Goal: Transaction & Acquisition: Purchase product/service

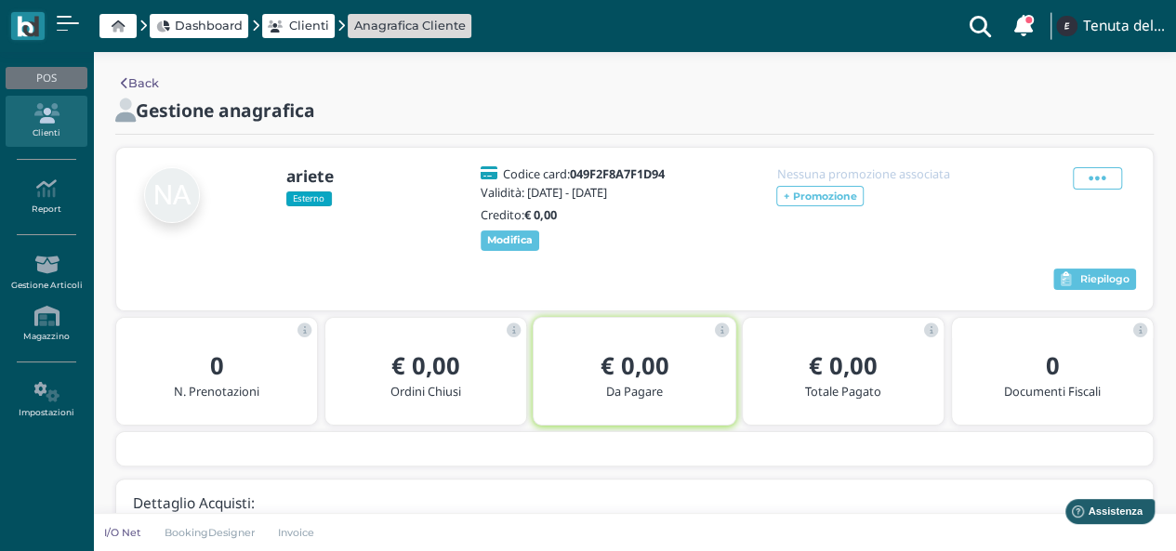
click at [121, 27] on icon at bounding box center [118, 26] width 13 height 12
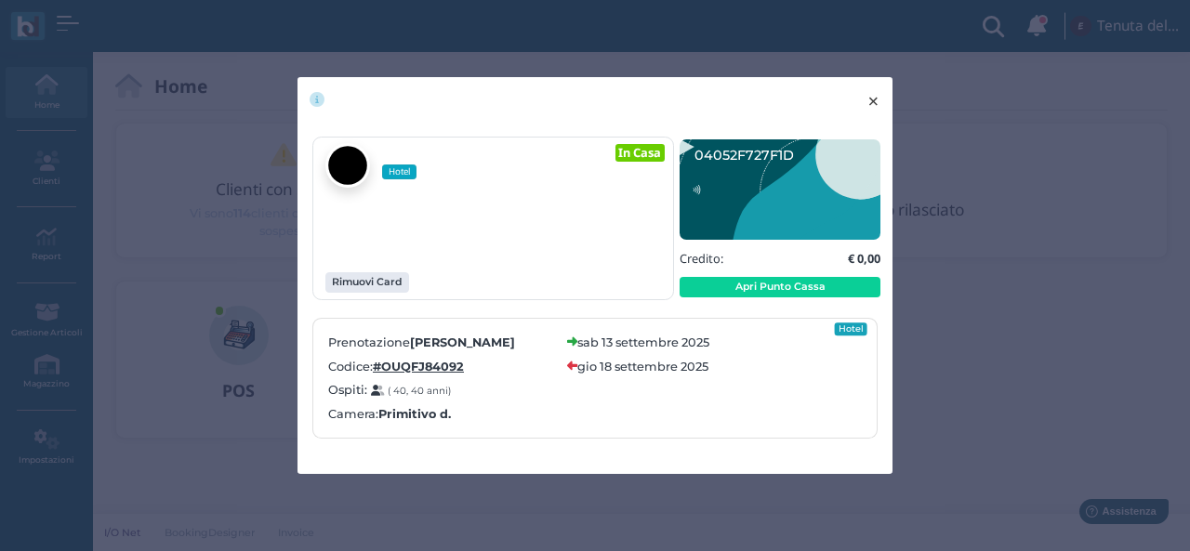
click at [873, 99] on span "×" at bounding box center [874, 101] width 14 height 24
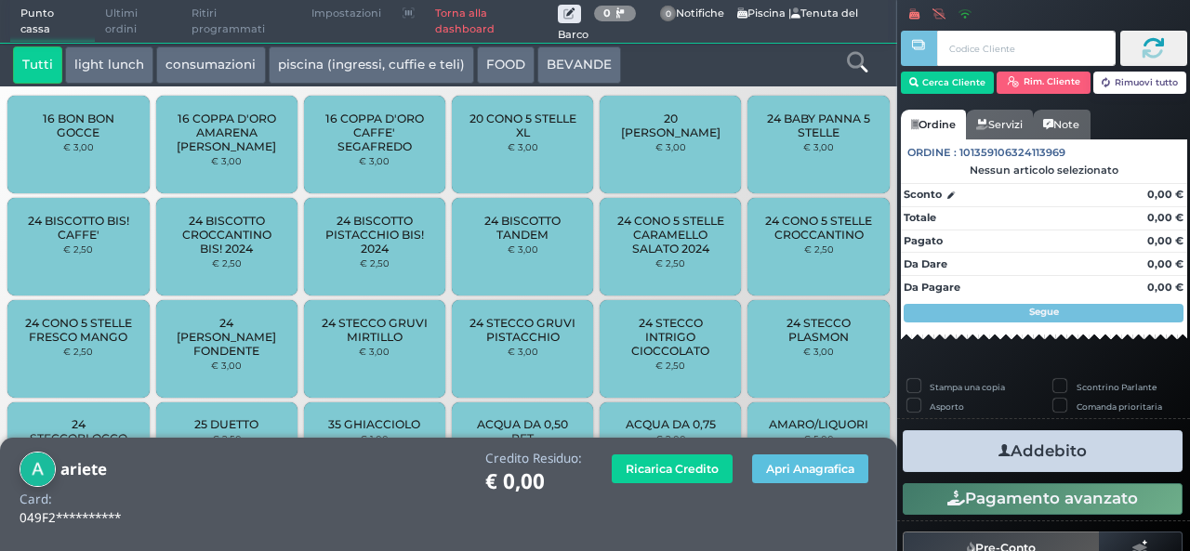
scroll to position [265, 0]
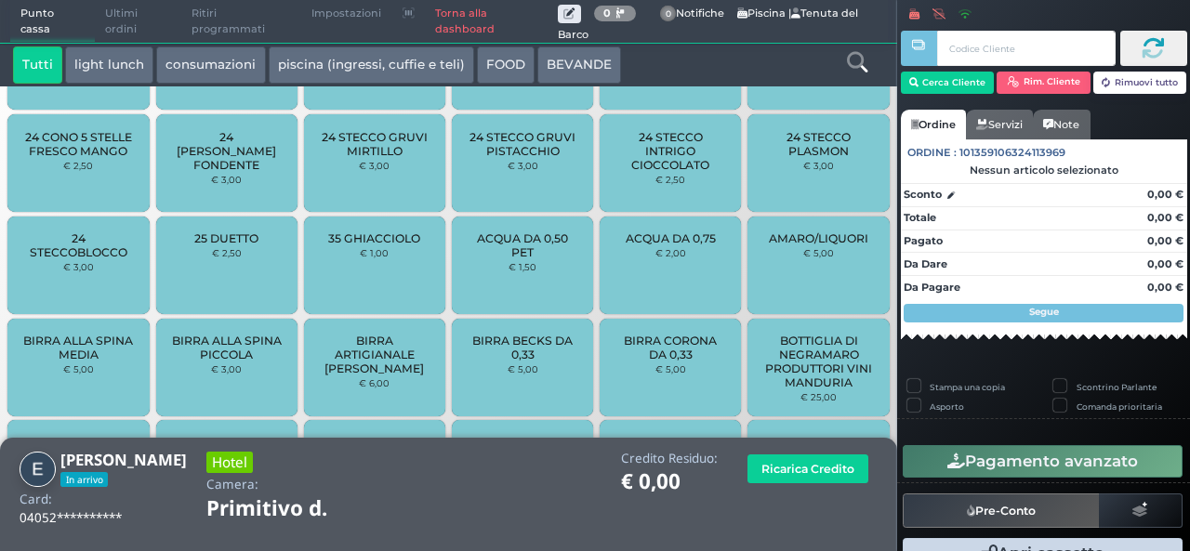
click at [857, 56] on icon at bounding box center [857, 62] width 20 height 20
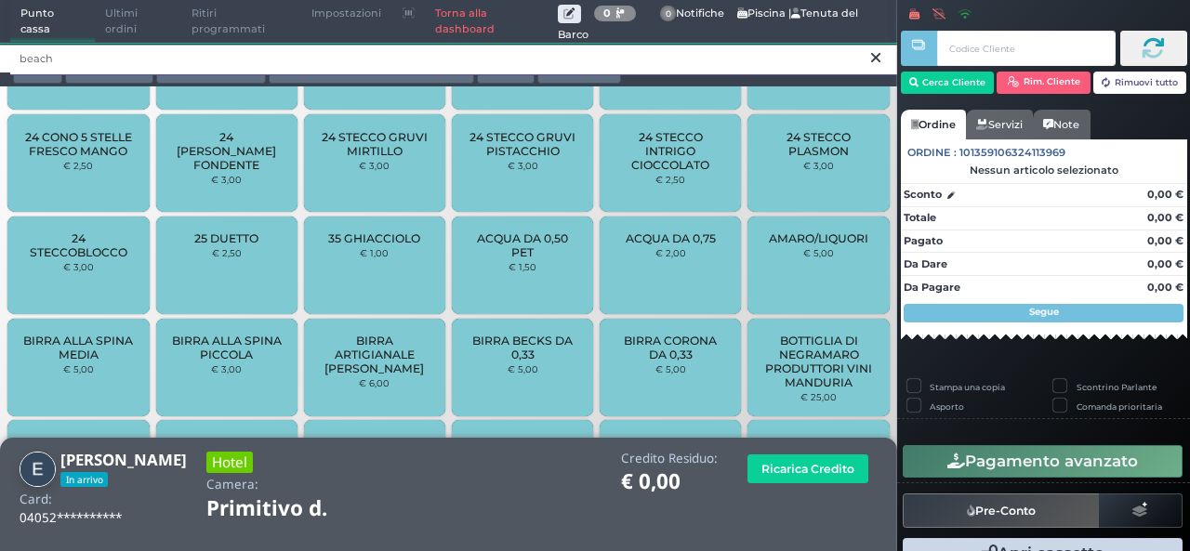
scroll to position [0, 0]
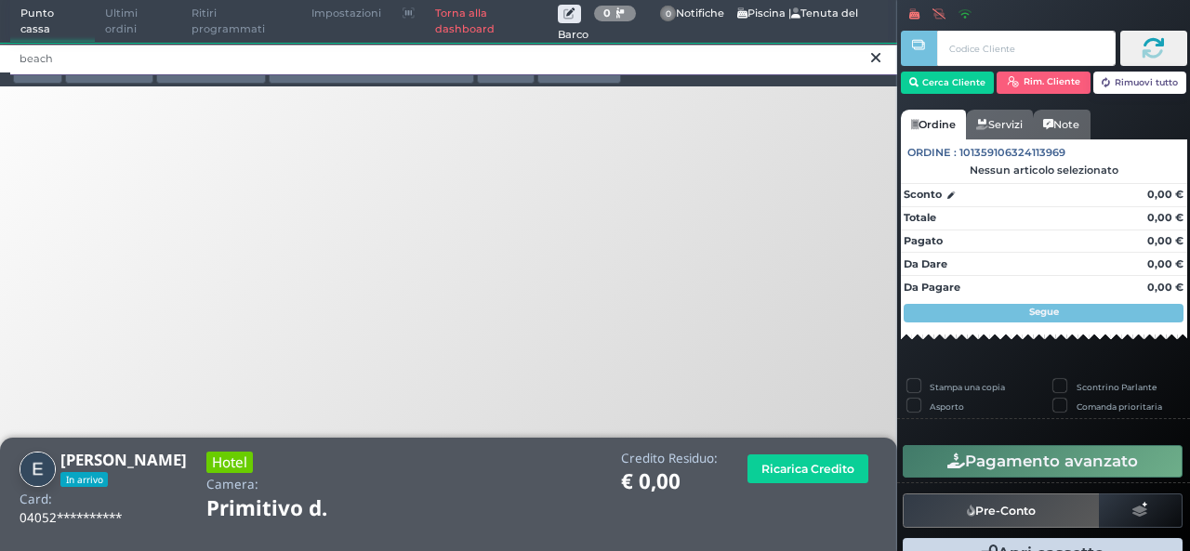
type input "beach"
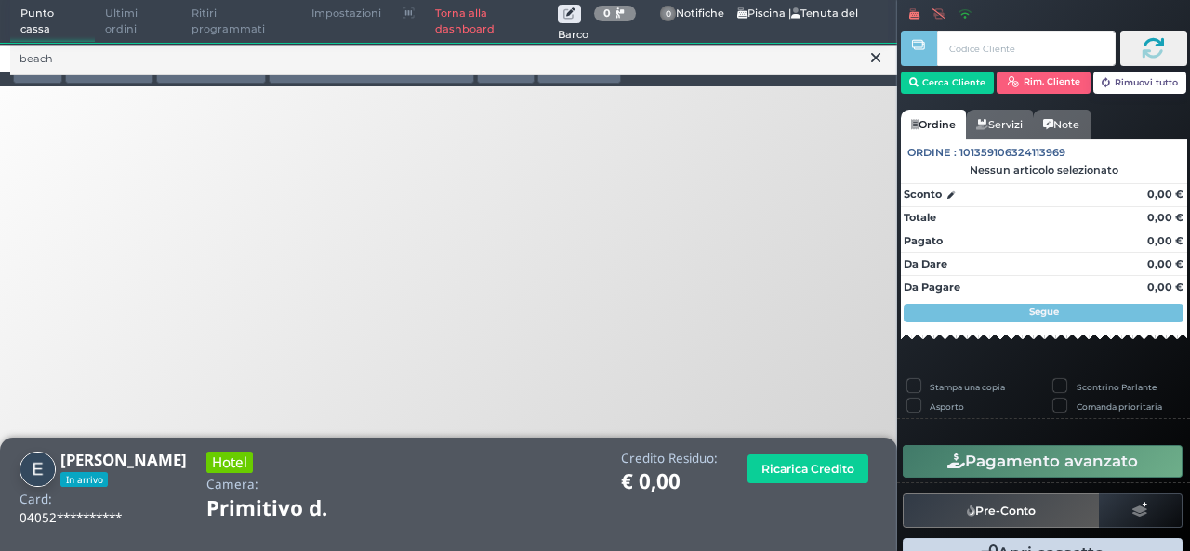
click at [440, 18] on link "Torna alla dashboard" at bounding box center [491, 22] width 133 height 42
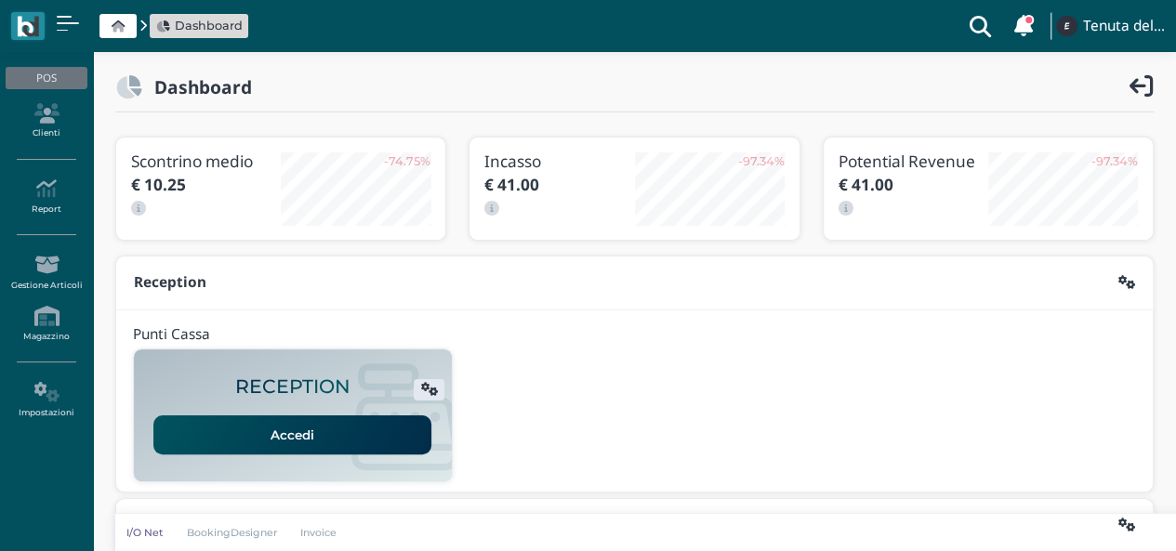
click at [242, 429] on link "Accedi" at bounding box center [292, 435] width 278 height 39
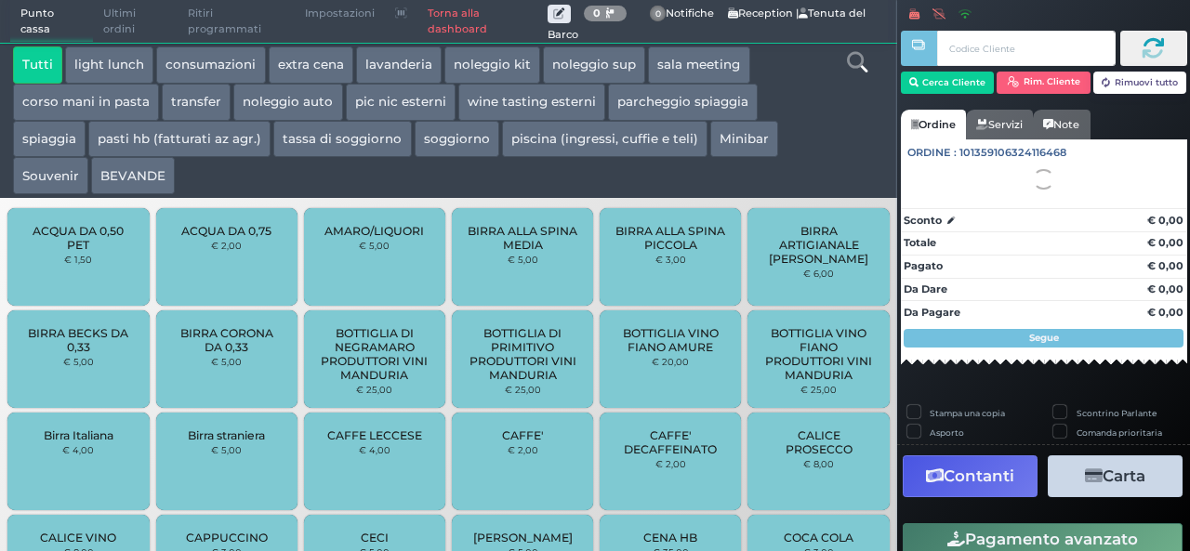
click at [861, 65] on icon at bounding box center [857, 62] width 20 height 20
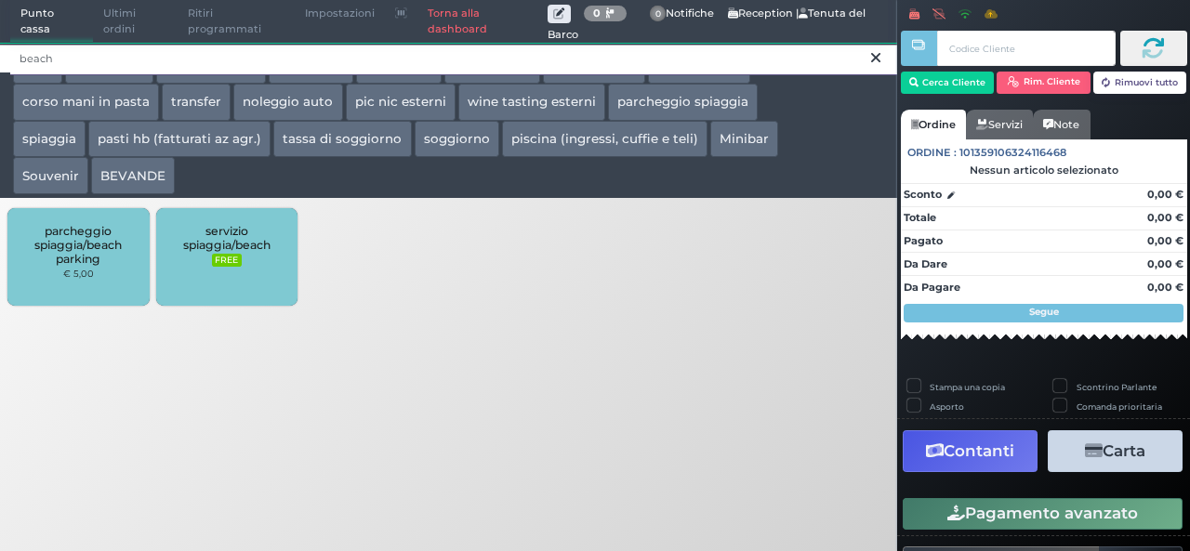
type input "beach"
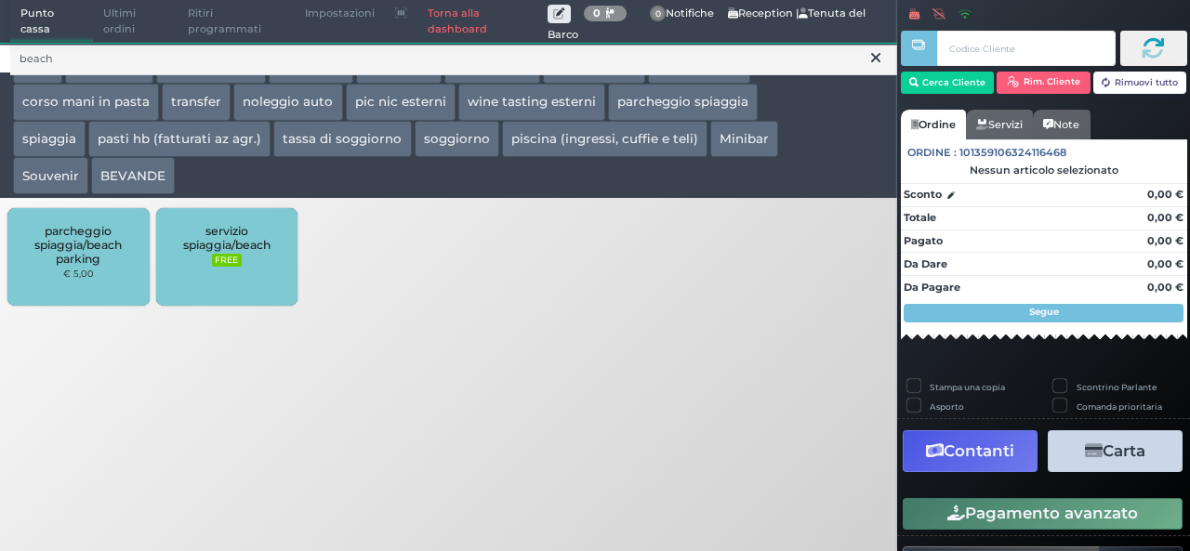
click at [207, 262] on div "servizio spiaggia/beach FREE" at bounding box center [226, 257] width 141 height 98
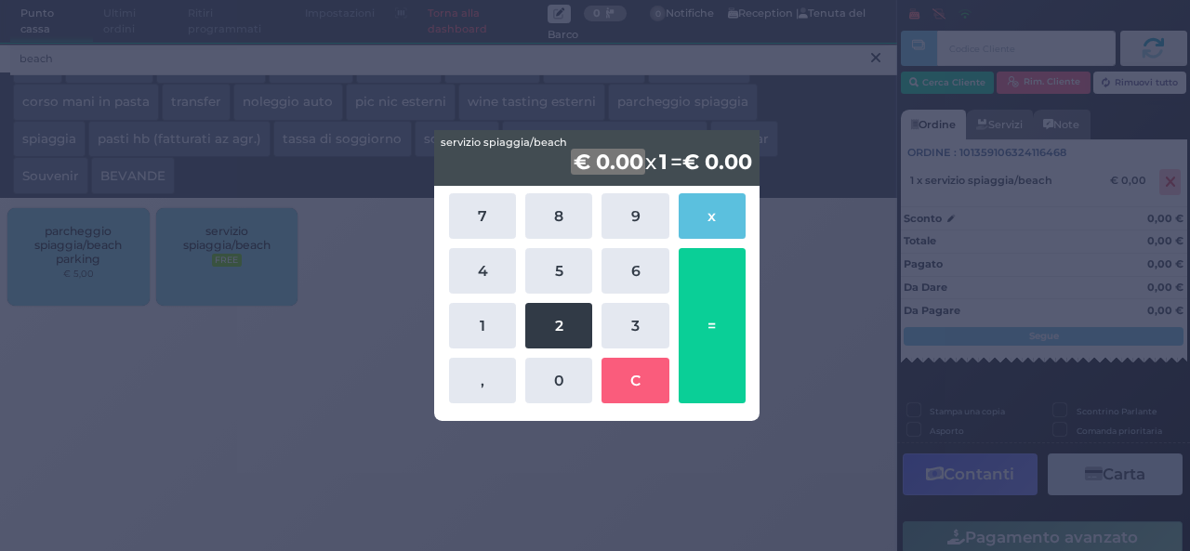
click at [554, 331] on button "2" at bounding box center [558, 326] width 67 height 46
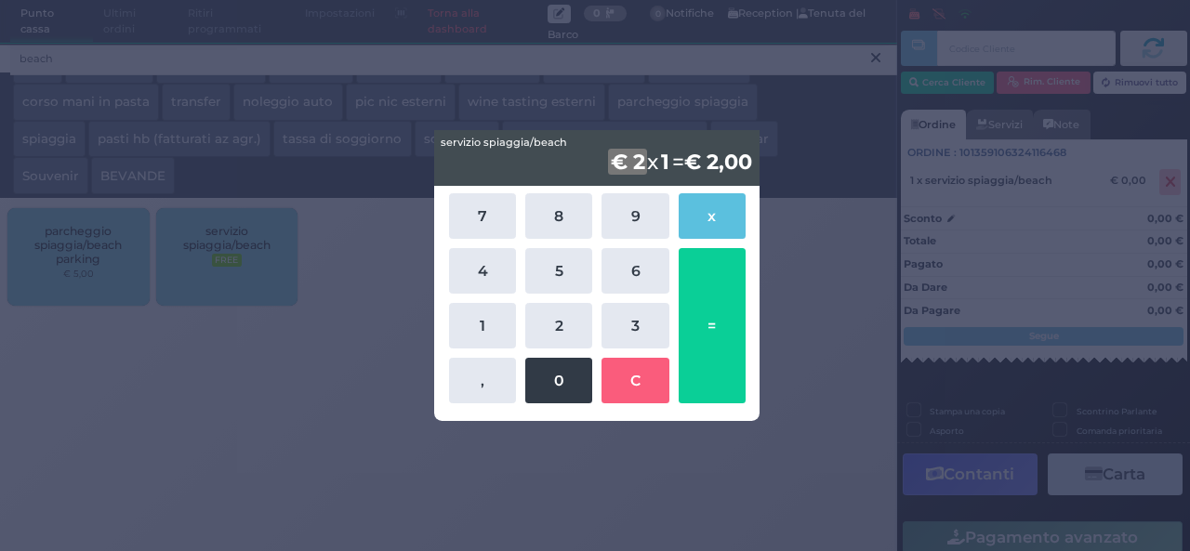
click at [547, 367] on button "0" at bounding box center [558, 381] width 67 height 46
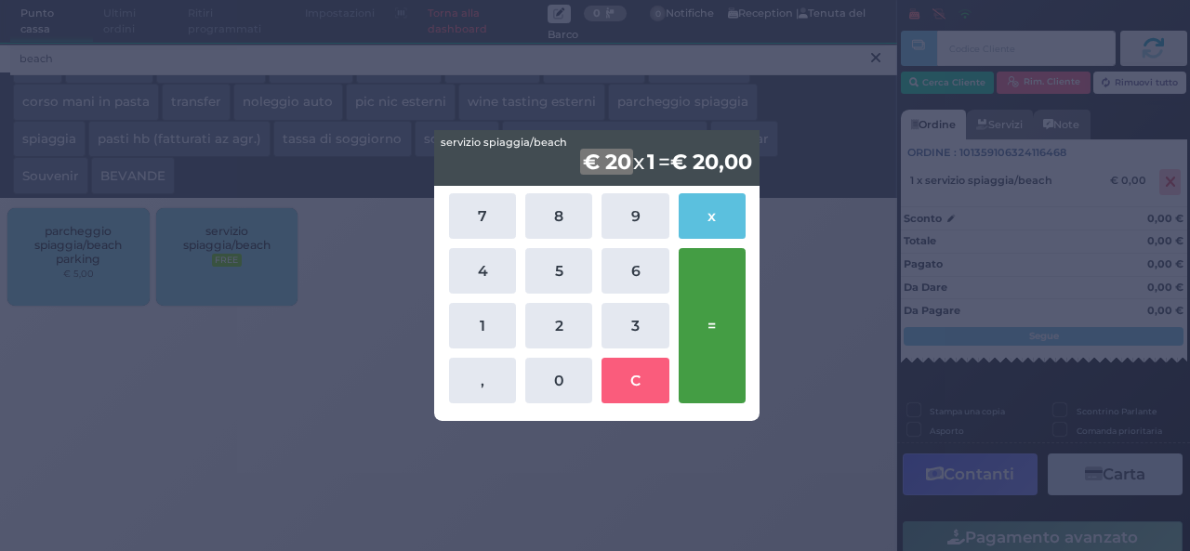
click at [703, 336] on button "=" at bounding box center [712, 325] width 67 height 155
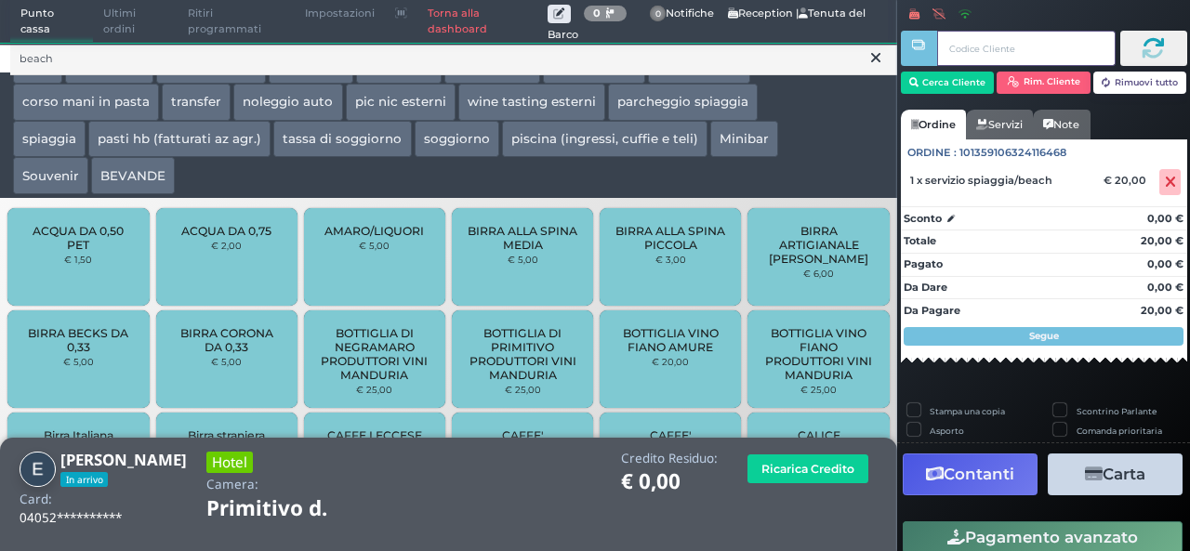
scroll to position [51, 0]
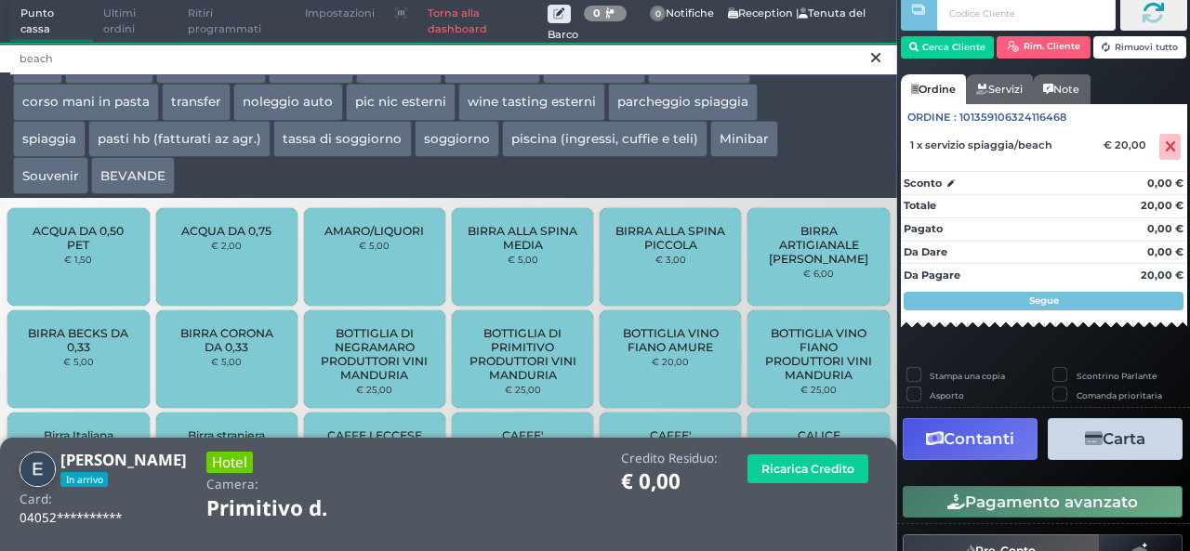
click at [144, 60] on input "beach" at bounding box center [453, 59] width 887 height 33
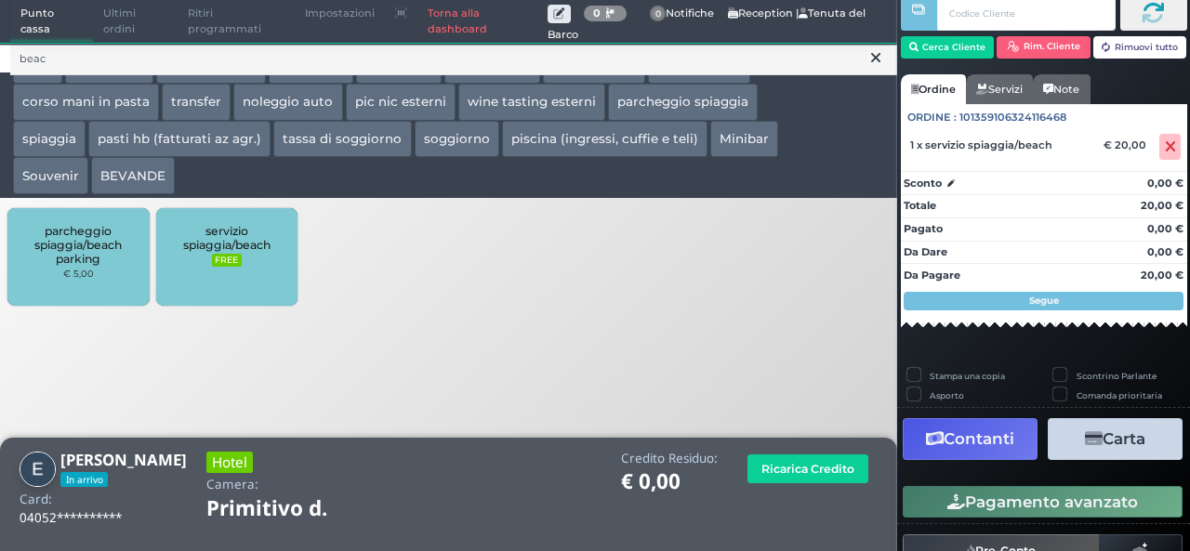
click at [197, 245] on span "servizio spiaggia/beach" at bounding box center [226, 238] width 111 height 28
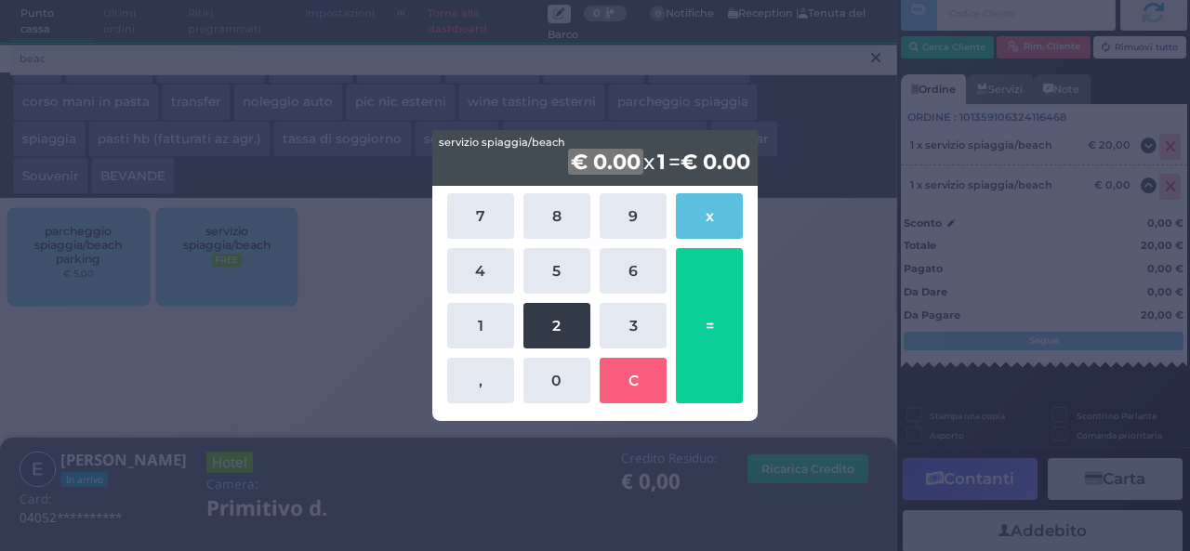
click at [538, 318] on button "2" at bounding box center [556, 326] width 67 height 46
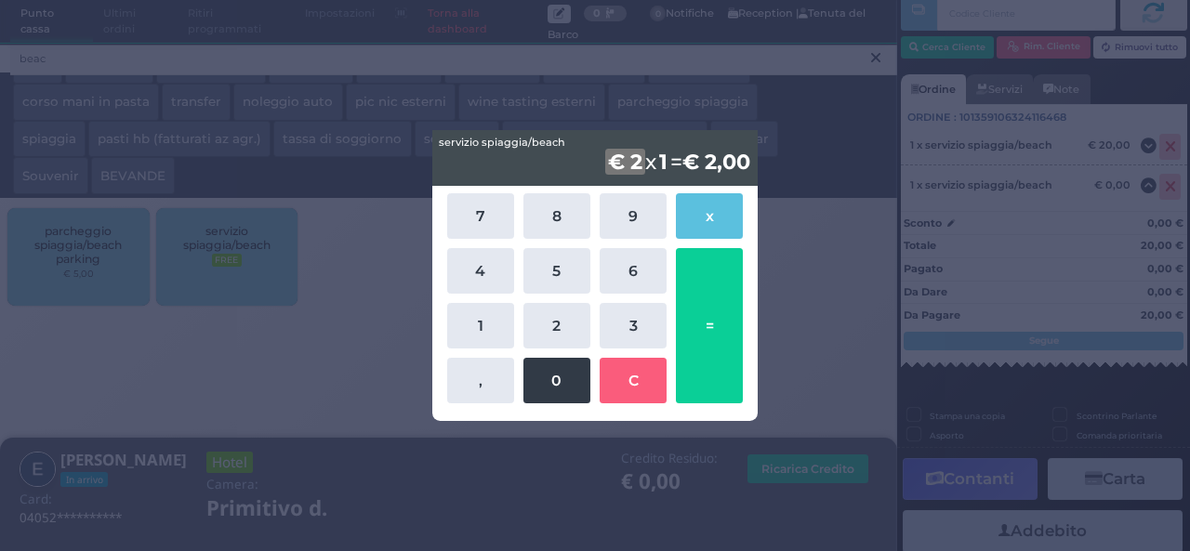
click at [536, 387] on button "0" at bounding box center [556, 381] width 67 height 46
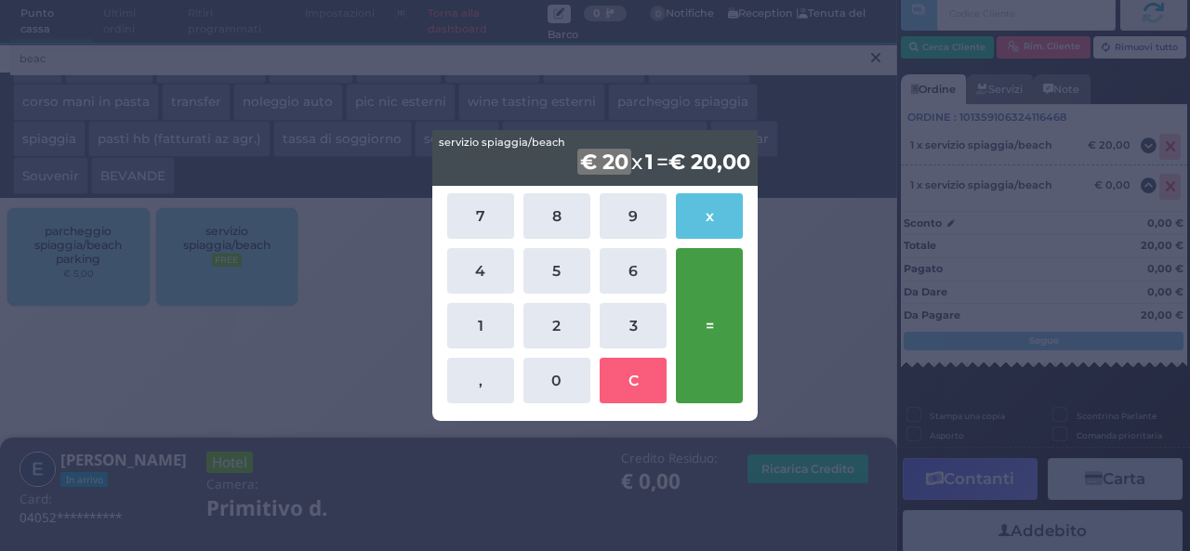
click at [705, 314] on button "=" at bounding box center [709, 325] width 67 height 155
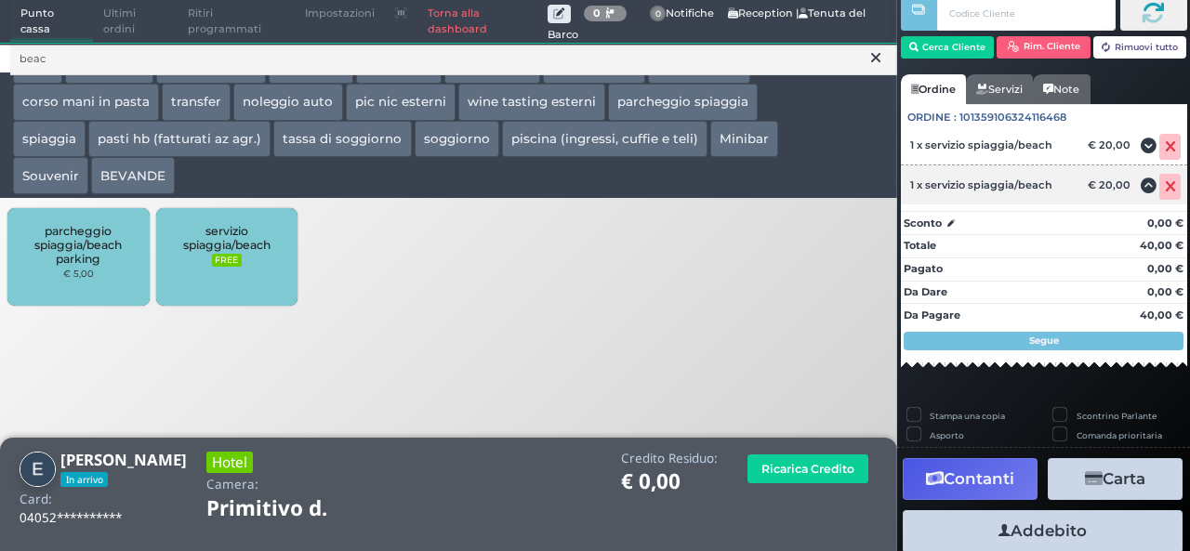
click at [1165, 187] on icon at bounding box center [1170, 187] width 11 height 1
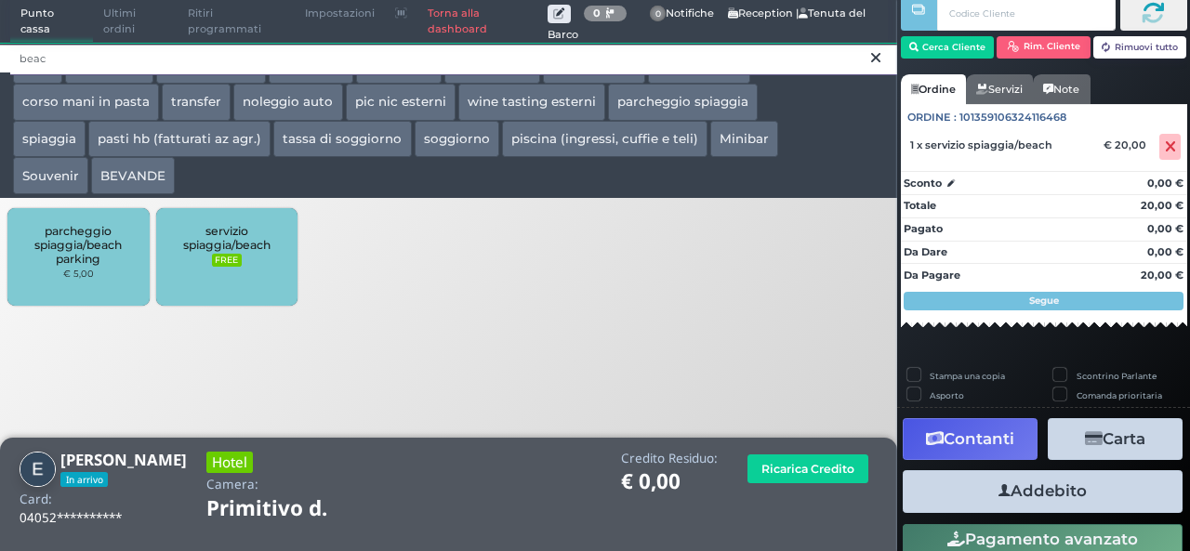
click at [774, 68] on input "beac" at bounding box center [453, 59] width 887 height 33
drag, startPoint x: 60, startPoint y: 58, endPoint x: 0, endPoint y: 58, distance: 60.4
click at [0, 58] on div "beac" at bounding box center [448, 58] width 897 height 30
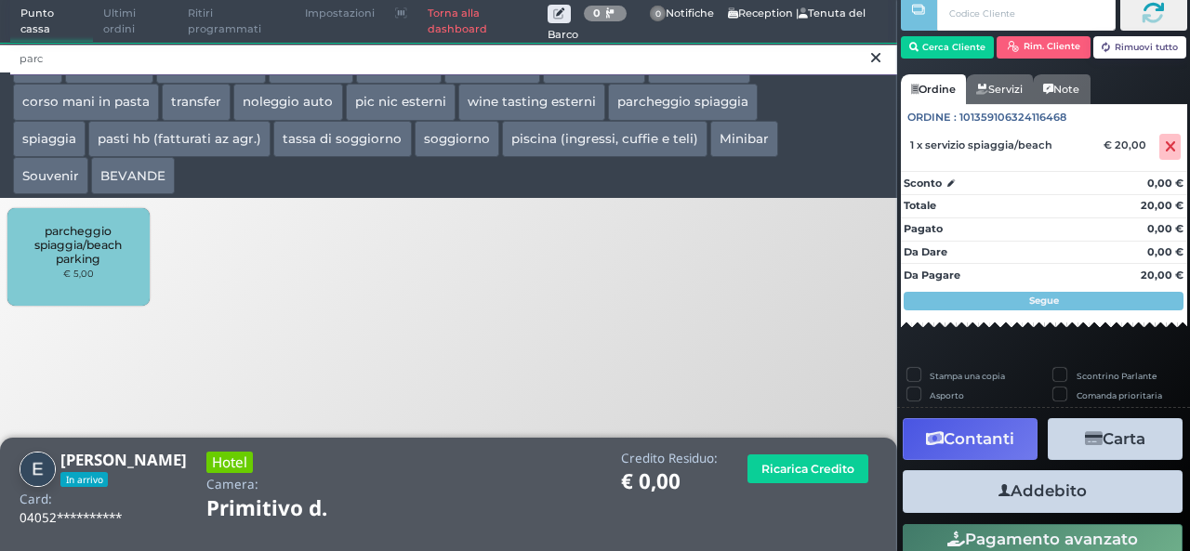
type input "parc"
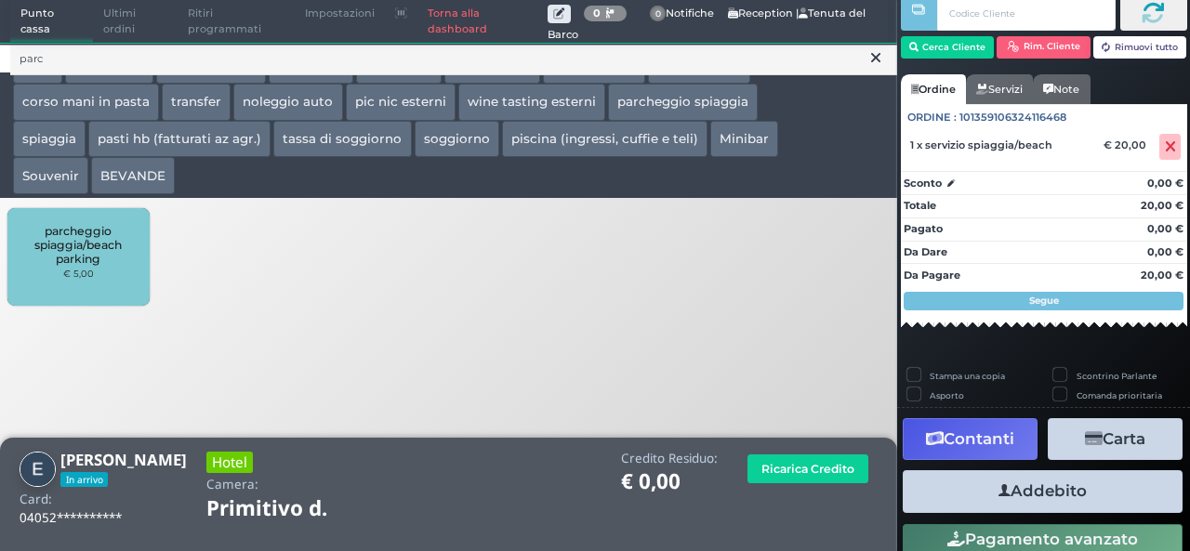
click at [98, 277] on div "parcheggio spiaggia/beach parking € 5,00" at bounding box center [77, 257] width 141 height 98
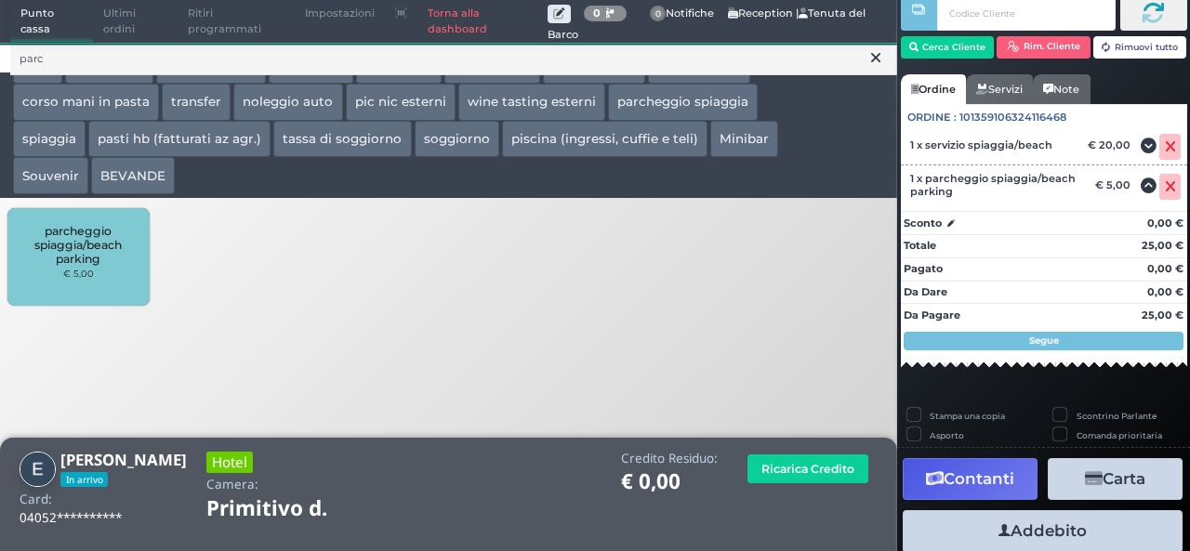
click at [1044, 533] on button "Addebito" at bounding box center [1043, 531] width 280 height 42
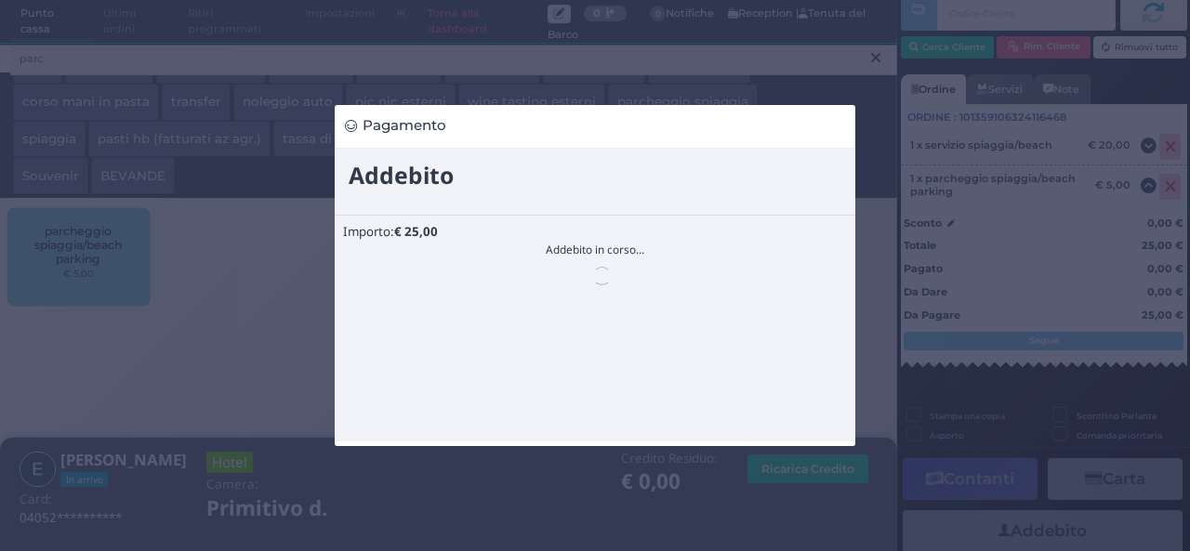
scroll to position [0, 0]
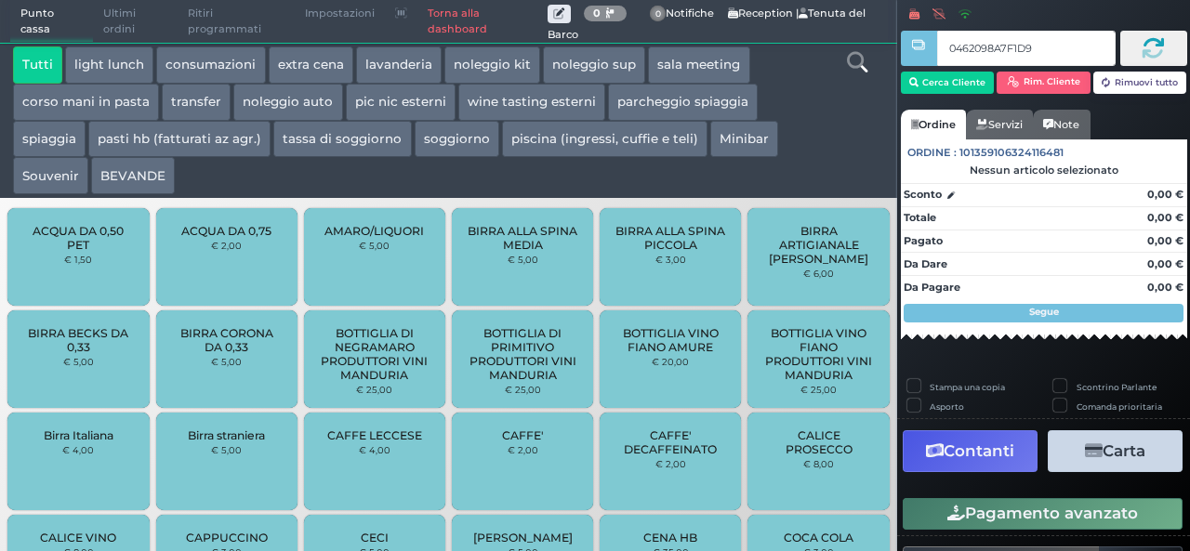
type input "0462098A7F1D95"
